Goal: Find specific page/section: Find specific page/section

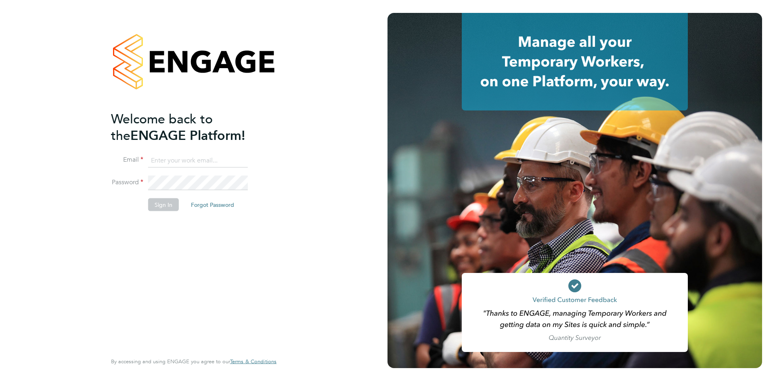
click at [186, 159] on input at bounding box center [198, 160] width 100 height 15
type input "info@cbwstaffingsolutions.com"
click at [168, 207] on button "Sign In" at bounding box center [163, 204] width 31 height 13
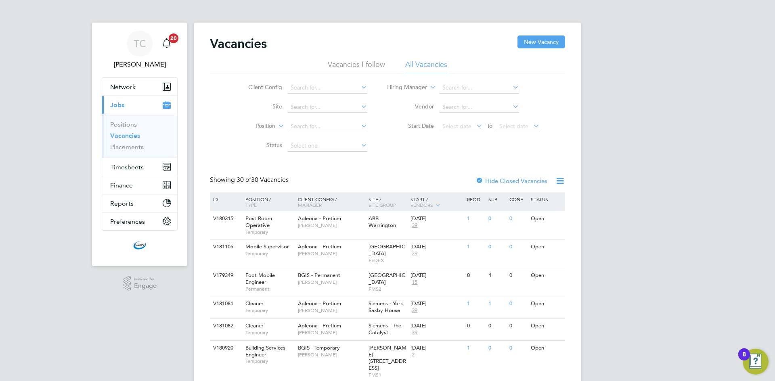
click at [359, 89] on icon at bounding box center [359, 87] width 0 height 11
click at [334, 160] on li "BGIS - Permanent" at bounding box center [327, 164] width 80 height 11
type input "BGIS - Permanent"
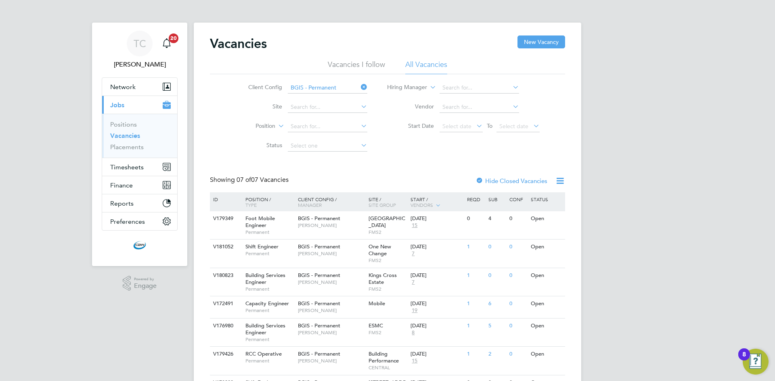
scroll to position [40, 0]
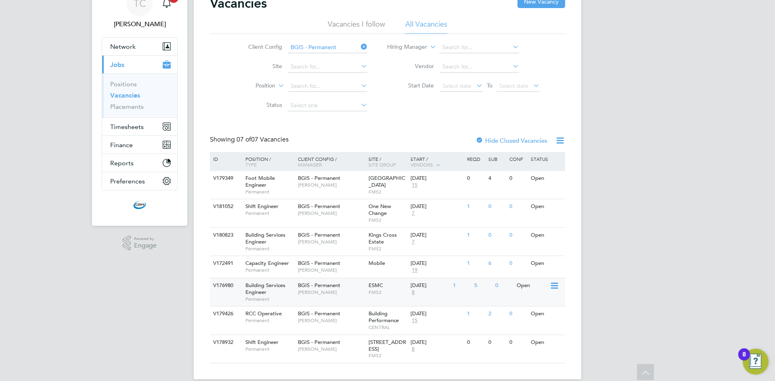
click at [404, 291] on span "FMS2" at bounding box center [388, 292] width 38 height 6
